Goal: Find specific page/section: Find specific page/section

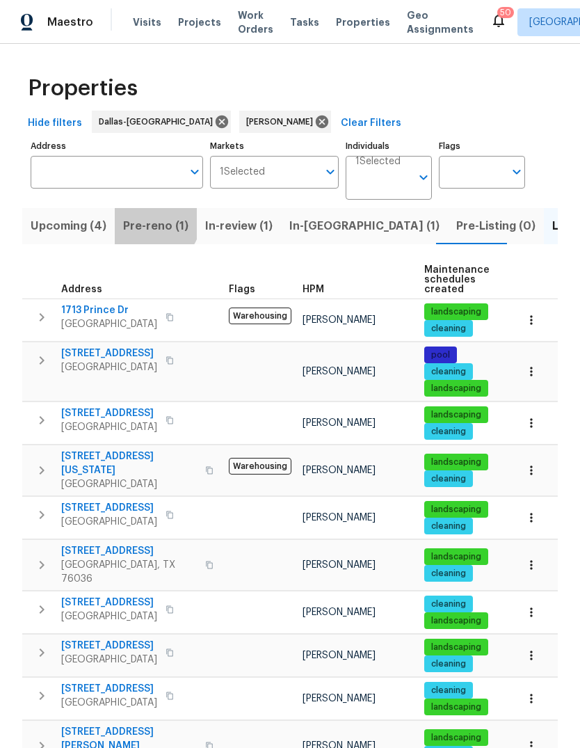
click at [144, 218] on span "Pre-reno (1)" at bounding box center [155, 225] width 65 height 19
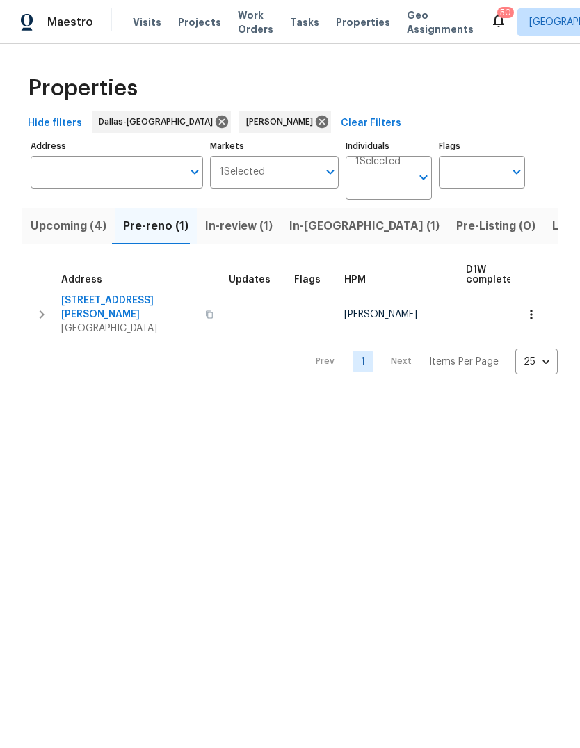
click at [104, 300] on span "6804 Savannah Ln" at bounding box center [129, 308] width 136 height 28
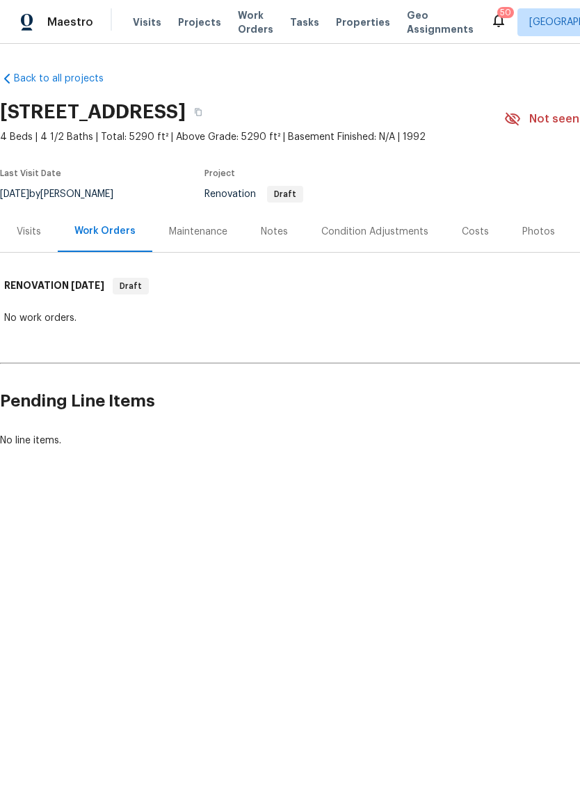
click at [484, 225] on div "Costs" at bounding box center [475, 231] width 61 height 41
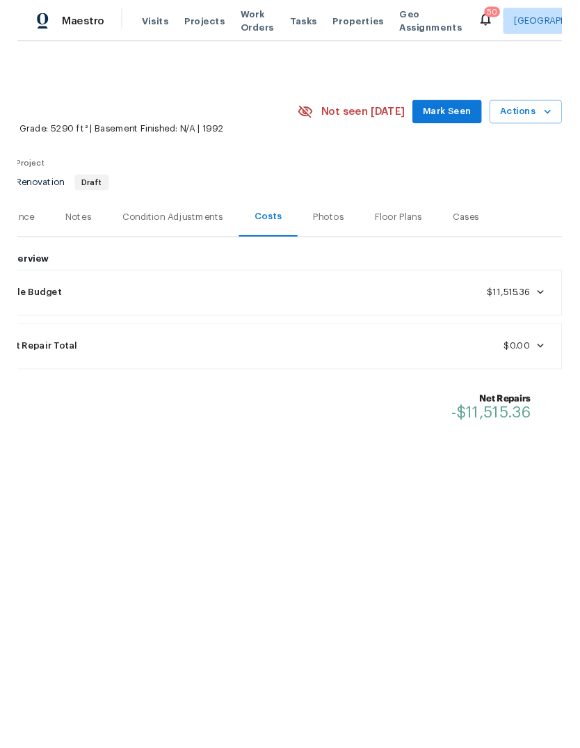
scroll to position [0, 206]
